Goal: Transaction & Acquisition: Purchase product/service

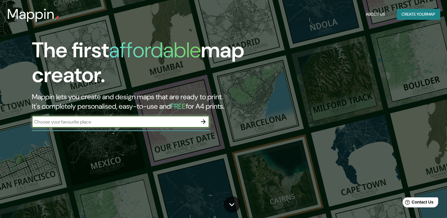
click at [146, 122] on input "text" at bounding box center [115, 122] width 166 height 7
type input "[GEOGRAPHIC_DATA]"
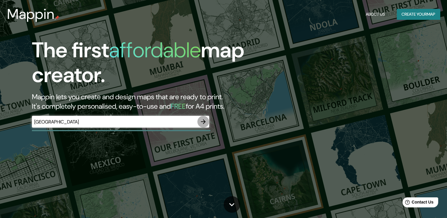
click at [200, 122] on icon "button" at bounding box center [203, 121] width 7 height 7
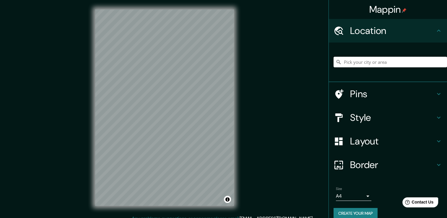
click at [359, 64] on input "Pick your city or area" at bounding box center [391, 62] width 114 height 11
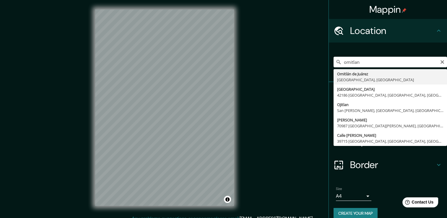
type input "Omitlán de Juárez, [GEOGRAPHIC_DATA], [GEOGRAPHIC_DATA]"
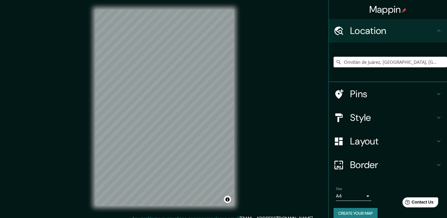
click at [341, 113] on div at bounding box center [342, 118] width 17 height 10
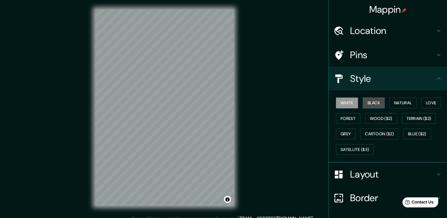
click at [366, 103] on button "Black" at bounding box center [374, 103] width 22 height 11
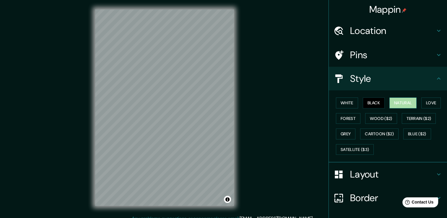
click at [395, 101] on button "Natural" at bounding box center [403, 103] width 27 height 11
click at [424, 103] on button "Love" at bounding box center [432, 103] width 20 height 11
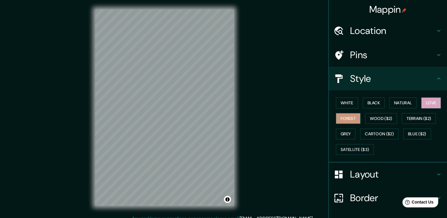
click at [341, 119] on button "Forest" at bounding box center [348, 118] width 25 height 11
click at [341, 129] on button "Grey" at bounding box center [346, 134] width 20 height 11
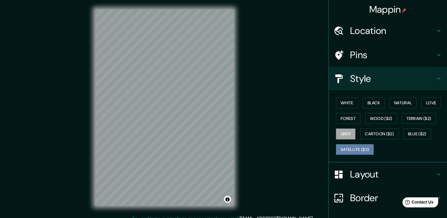
click at [341, 145] on button "Satellite ($3)" at bounding box center [355, 149] width 38 height 11
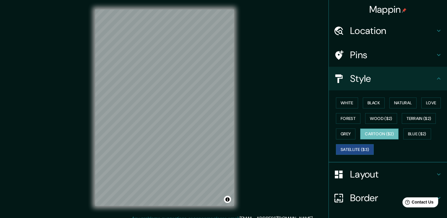
click at [374, 137] on button "Cartoon ($2)" at bounding box center [379, 134] width 38 height 11
click at [409, 134] on button "Blue ($2)" at bounding box center [417, 134] width 28 height 11
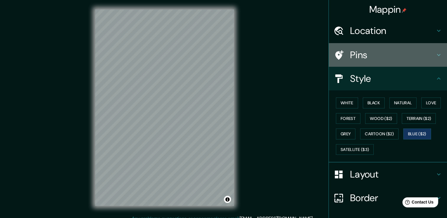
click at [369, 52] on h4 "Pins" at bounding box center [392, 55] width 85 height 12
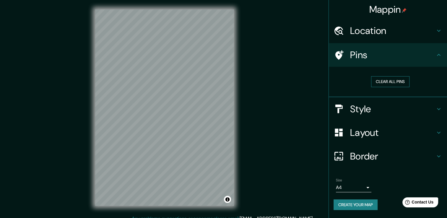
click at [377, 84] on button "Clear all pins" at bounding box center [390, 81] width 38 height 11
click at [386, 85] on button "Clear all pins" at bounding box center [390, 81] width 38 height 11
click at [348, 29] on div at bounding box center [342, 31] width 17 height 10
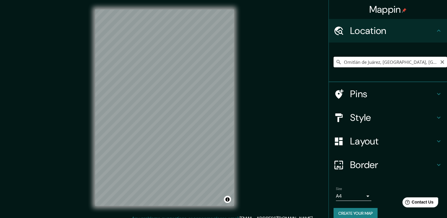
click at [428, 64] on input "Omitlán de Juárez, [GEOGRAPHIC_DATA], [GEOGRAPHIC_DATA]" at bounding box center [391, 62] width 114 height 11
click at [352, 144] on h4 "Layout" at bounding box center [392, 141] width 85 height 12
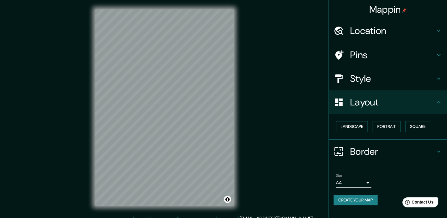
click at [363, 127] on button "Landscape" at bounding box center [352, 126] width 32 height 11
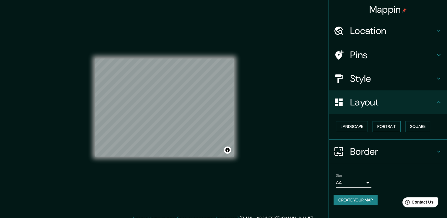
click at [387, 126] on button "Portrait" at bounding box center [387, 126] width 28 height 11
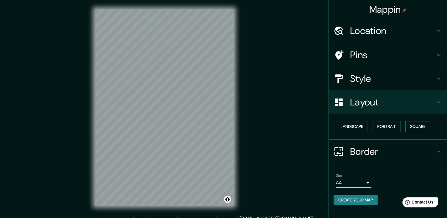
click at [419, 124] on button "Square" at bounding box center [418, 126] width 25 height 11
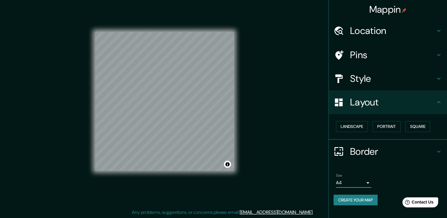
scroll to position [7, 0]
click at [358, 150] on h4 "Border" at bounding box center [392, 152] width 85 height 12
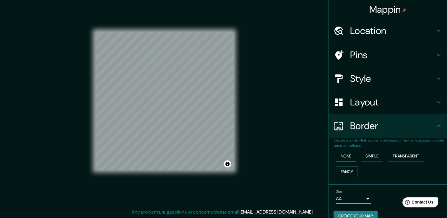
click at [342, 156] on button "None" at bounding box center [346, 156] width 20 height 11
click at [365, 157] on button "Simple" at bounding box center [372, 156] width 22 height 11
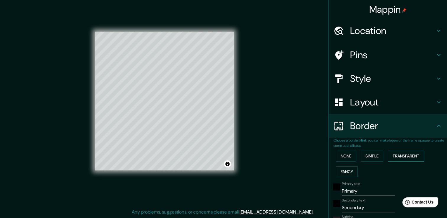
click at [406, 156] on button "Transparent" at bounding box center [406, 156] width 36 height 11
click at [342, 171] on button "Fancy" at bounding box center [347, 171] width 22 height 11
click at [342, 161] on button "None" at bounding box center [346, 156] width 20 height 11
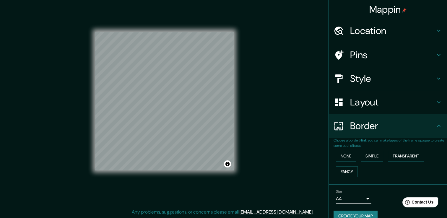
scroll to position [0, 0]
click at [356, 54] on h4 "Pins" at bounding box center [392, 55] width 85 height 12
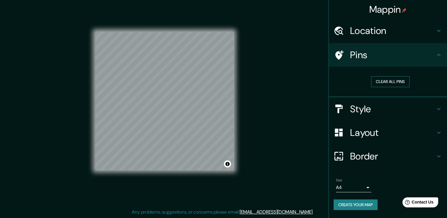
click at [384, 77] on button "Clear all pins" at bounding box center [390, 81] width 38 height 11
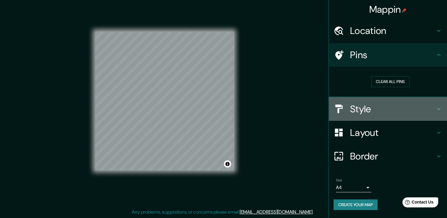
click at [387, 113] on h4 "Style" at bounding box center [392, 109] width 85 height 12
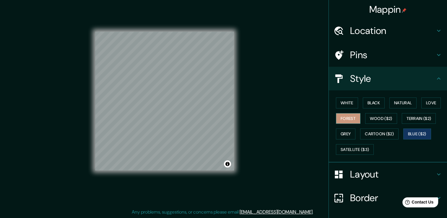
click at [342, 114] on button "Forest" at bounding box center [348, 118] width 25 height 11
click at [365, 115] on button "Wood ($2)" at bounding box center [381, 118] width 32 height 11
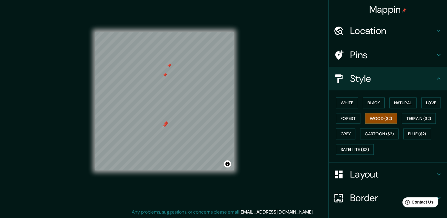
click at [367, 38] on div "Location" at bounding box center [388, 31] width 118 height 24
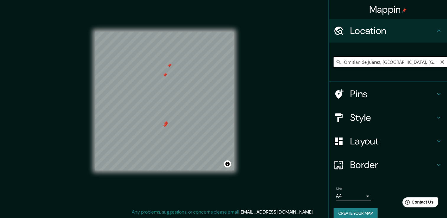
click at [409, 59] on input "Omitlán de Juárez, [GEOGRAPHIC_DATA], [GEOGRAPHIC_DATA]" at bounding box center [391, 62] width 114 height 11
click at [411, 59] on input "Omitlán de Juárez, [GEOGRAPHIC_DATA], [GEOGRAPHIC_DATA]" at bounding box center [391, 62] width 114 height 11
drag, startPoint x: 416, startPoint y: 62, endPoint x: 316, endPoint y: 64, distance: 100.2
click at [316, 64] on div "Mappin Location [GEOGRAPHIC_DATA], [GEOGRAPHIC_DATA], [GEOGRAPHIC_DATA] Pins St…" at bounding box center [223, 105] width 447 height 225
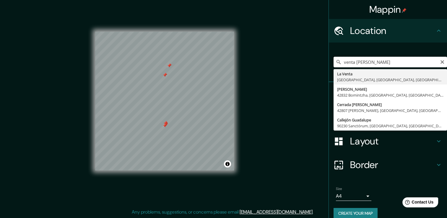
drag, startPoint x: 397, startPoint y: 64, endPoint x: 354, endPoint y: 60, distance: 43.3
click at [354, 60] on input "venta [PERSON_NAME]" at bounding box center [391, 62] width 114 height 11
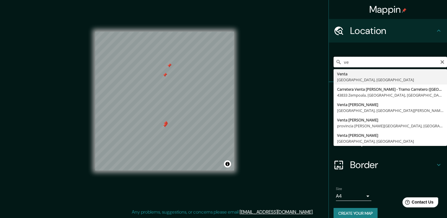
type input "v"
type input "m"
type input "Omitlán de Juárez, [GEOGRAPHIC_DATA], [GEOGRAPHIC_DATA]"
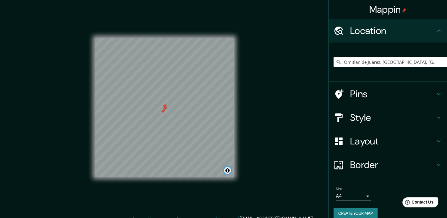
click at [227, 172] on button "Toggle attribution" at bounding box center [227, 170] width 7 height 7
click at [360, 144] on h4 "Layout" at bounding box center [392, 141] width 85 height 12
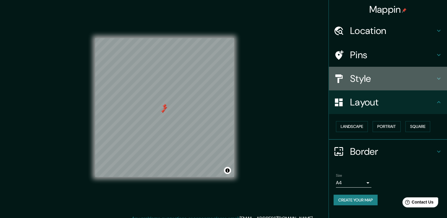
click at [372, 82] on h4 "Style" at bounding box center [392, 79] width 85 height 12
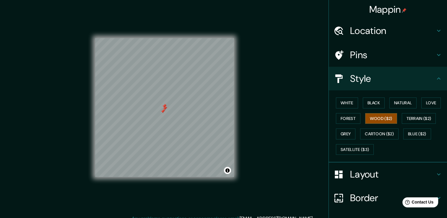
click at [372, 60] on h4 "Pins" at bounding box center [392, 55] width 85 height 12
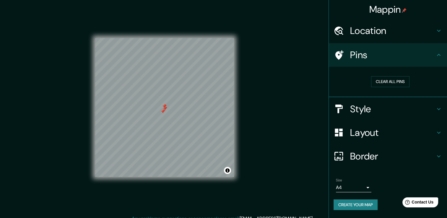
click at [382, 75] on div "Clear all pins" at bounding box center [391, 82] width 114 height 20
click at [382, 80] on button "Clear all pins" at bounding box center [390, 81] width 38 height 11
